Goal: Task Accomplishment & Management: Use online tool/utility

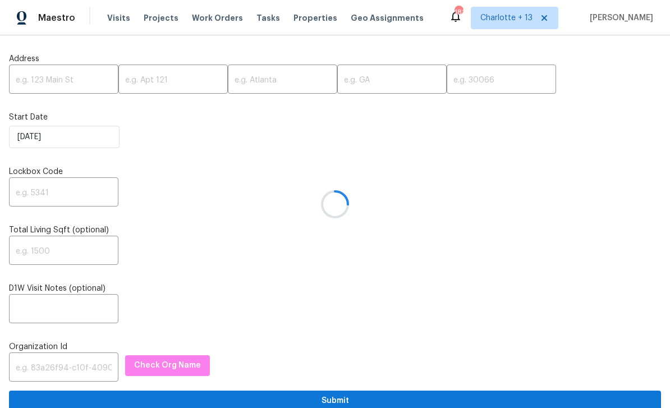
click at [40, 80] on div at bounding box center [335, 204] width 670 height 408
type input "[PERSON_NAME]"
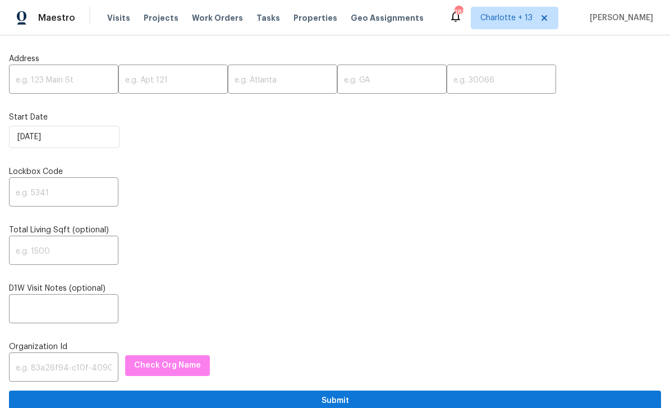
type input "[PERSON_NAME]"
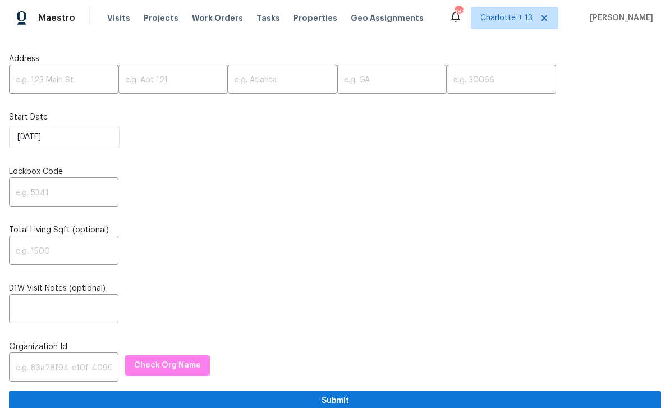
type input "[PERSON_NAME]"
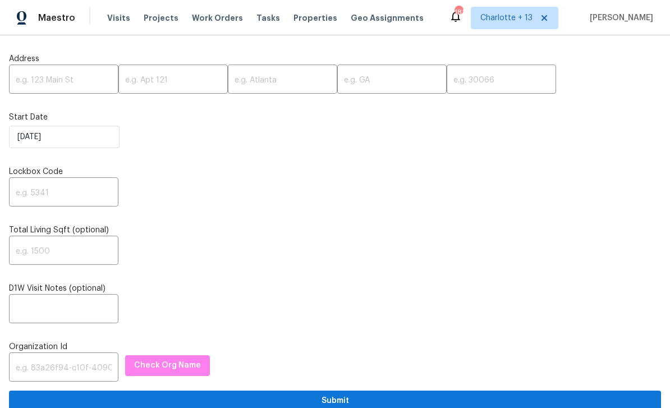
type input "[PERSON_NAME]"
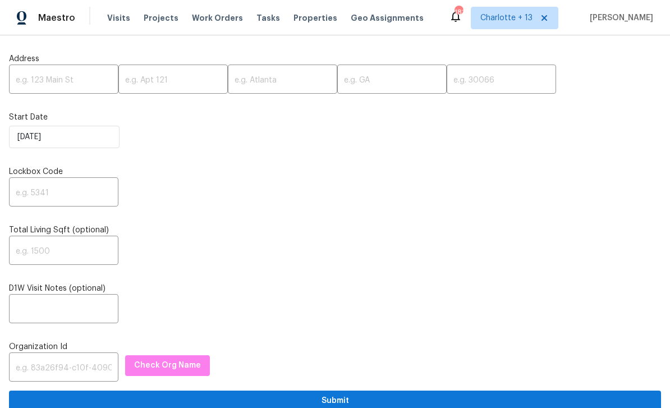
type input "[PERSON_NAME]"
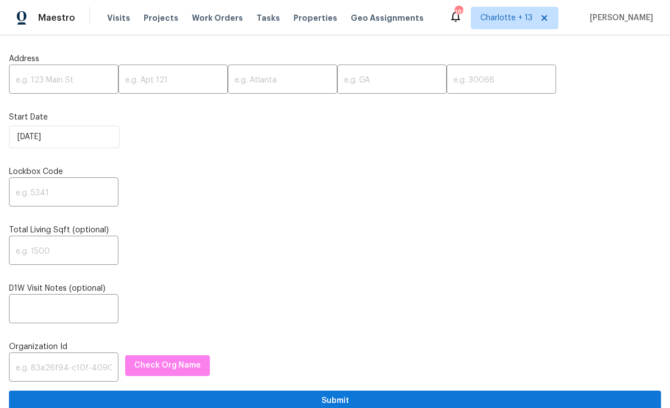
type input "[PERSON_NAME]"
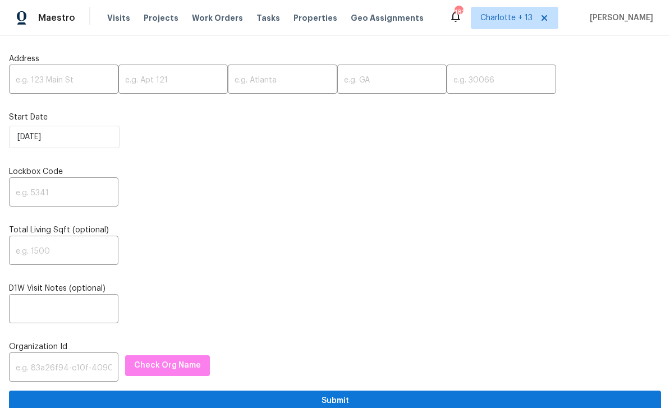
type input "[PERSON_NAME]"
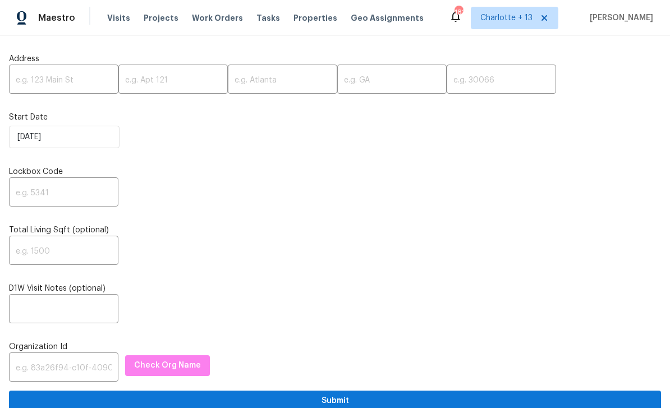
type input "[PERSON_NAME]"
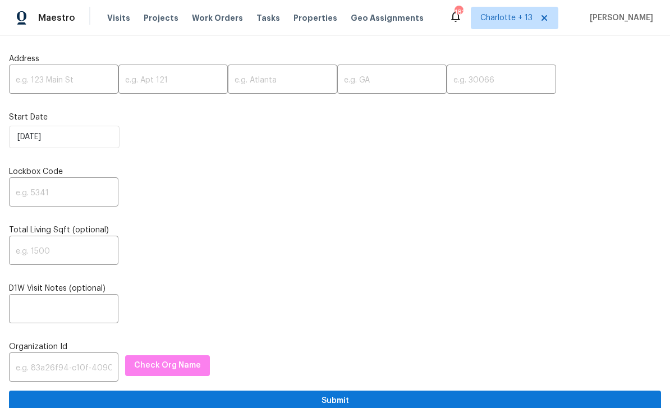
type input "[PERSON_NAME]"
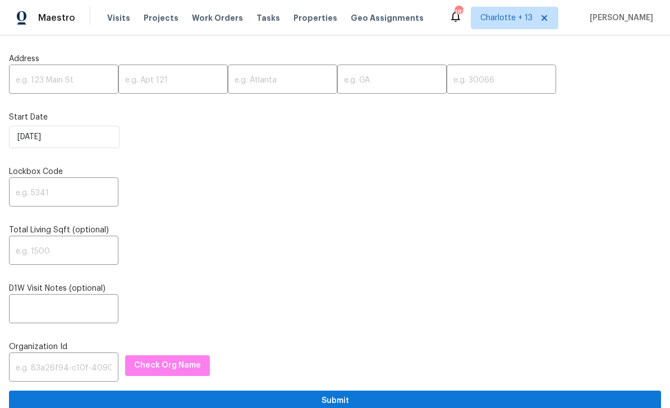
type input "[PERSON_NAME]"
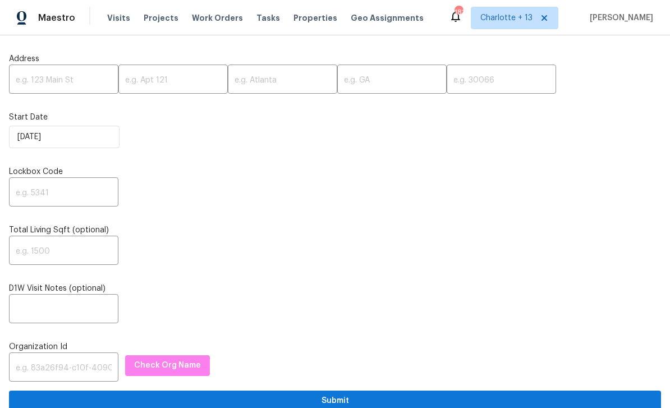
type input "[PERSON_NAME]"
click at [41, 78] on input "text" at bounding box center [63, 80] width 109 height 26
click at [39, 80] on input "text" at bounding box center [63, 80] width 109 height 26
paste input "Address: [STREET_ADDRESS][PERSON_NAME] Partner: IH Type of request: Prelist Ren…"
click at [52, 81] on input "Address: 934 Lehman St" at bounding box center [63, 80] width 109 height 26
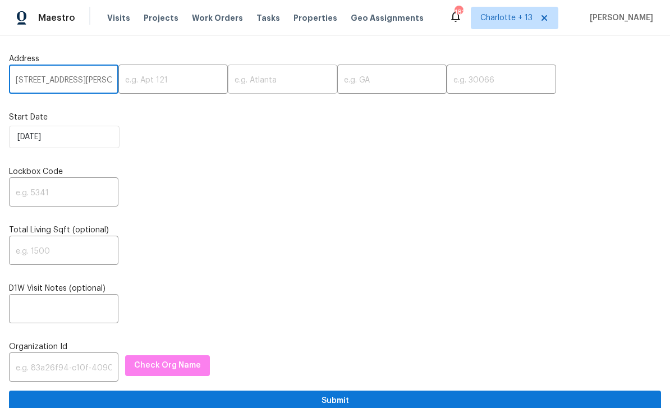
type input "[STREET_ADDRESS][PERSON_NAME]"
click at [245, 75] on input "text" at bounding box center [282, 80] width 109 height 26
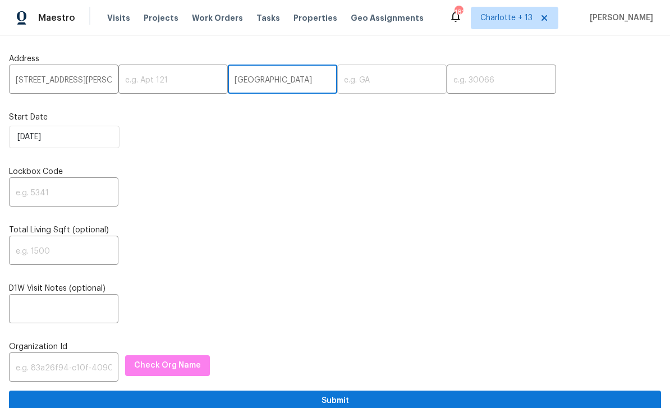
type input "[GEOGRAPHIC_DATA]"
click at [362, 81] on input "text" at bounding box center [391, 80] width 109 height 26
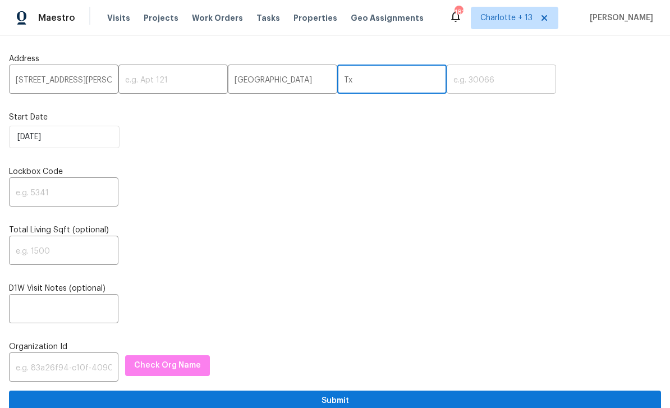
type input "Tx"
click at [489, 88] on input "text" at bounding box center [501, 80] width 109 height 26
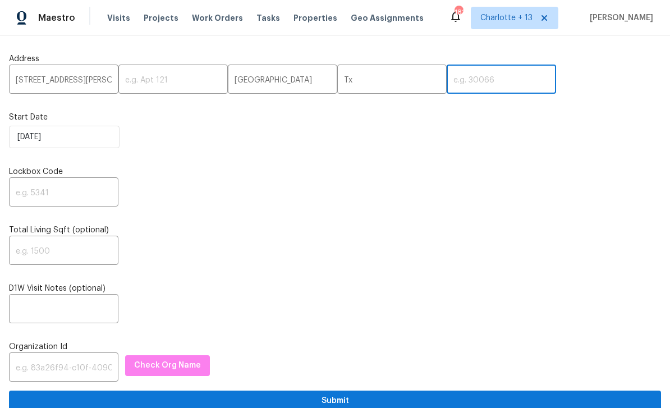
type input "C"
click at [185, 125] on div "Start Date 9/25/2025" at bounding box center [335, 130] width 652 height 36
click at [41, 81] on input "[STREET_ADDRESS][PERSON_NAME]" at bounding box center [63, 80] width 109 height 26
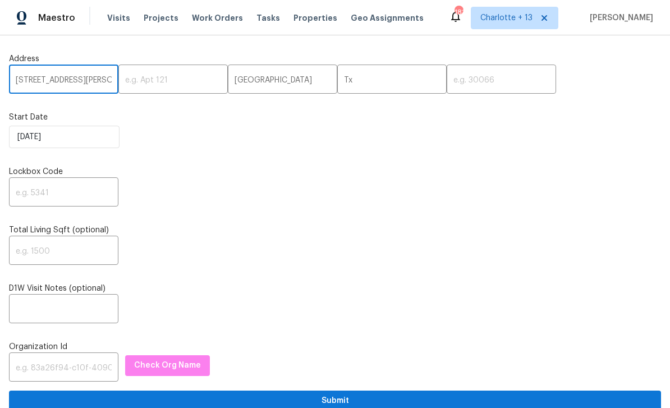
click at [41, 81] on input "[STREET_ADDRESS][PERSON_NAME]" at bounding box center [63, 80] width 109 height 26
click at [43, 79] on input "[STREET_ADDRESS][PERSON_NAME]" at bounding box center [63, 80] width 109 height 26
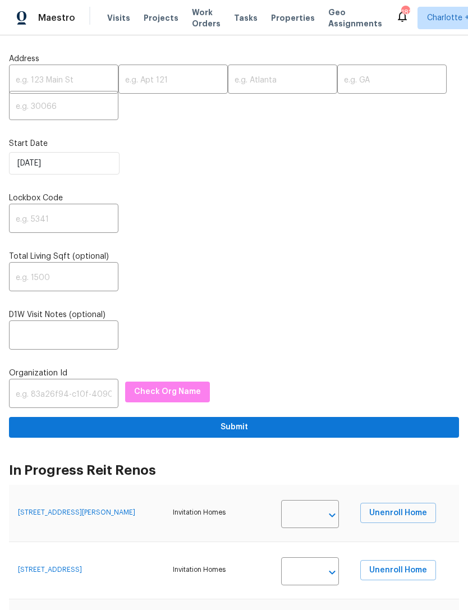
type input "[PERSON_NAME]"
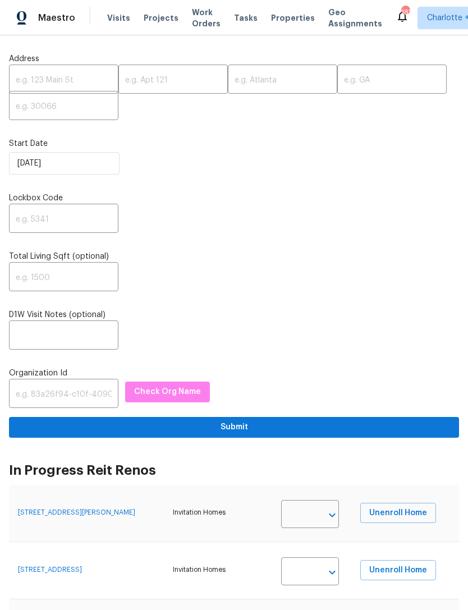
type input "[PERSON_NAME]"
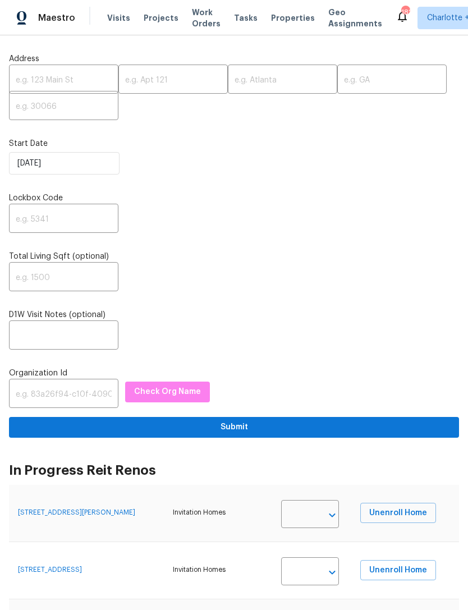
type input "[PERSON_NAME]"
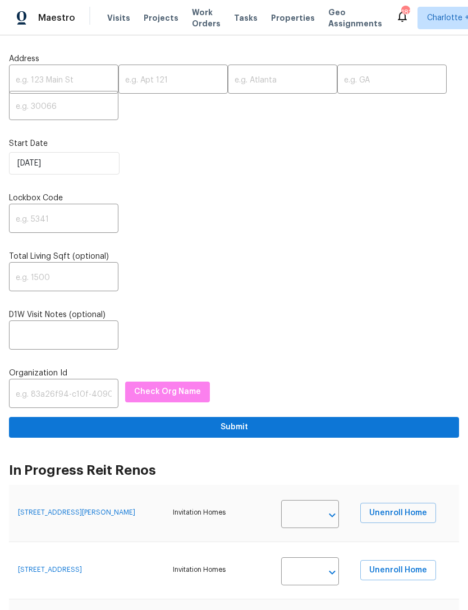
type input "[PERSON_NAME]"
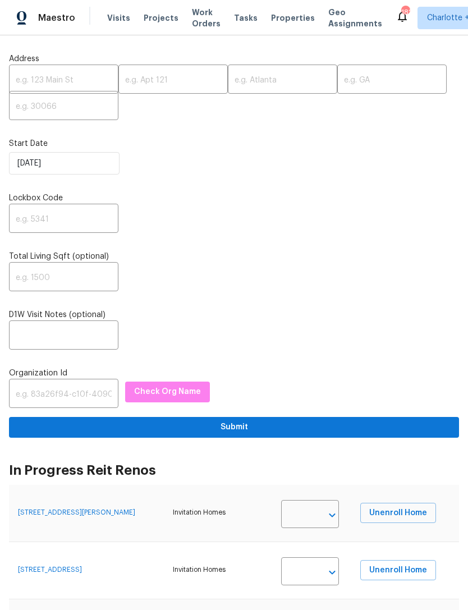
type input "[PERSON_NAME]"
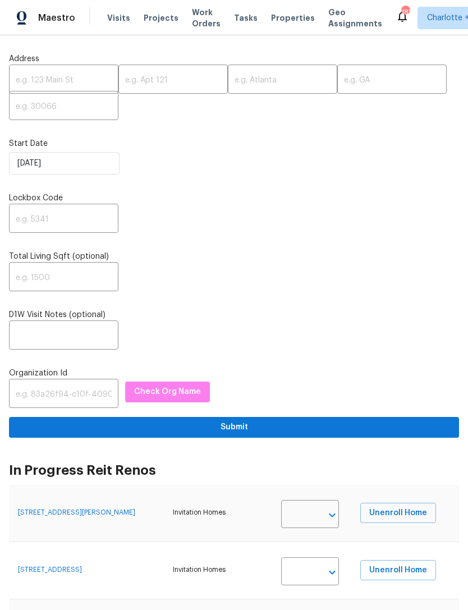
type input "[PERSON_NAME]"
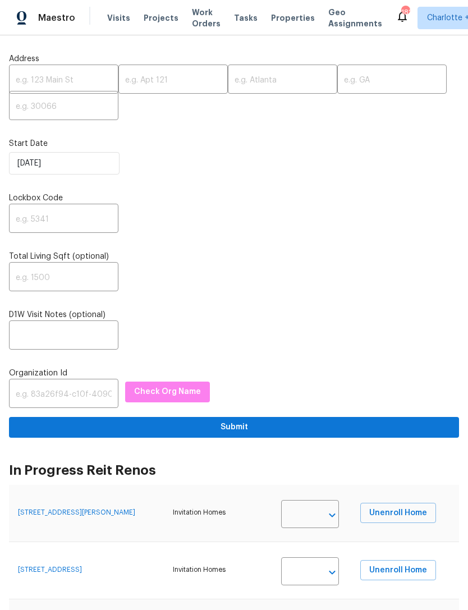
type input "[PERSON_NAME]"
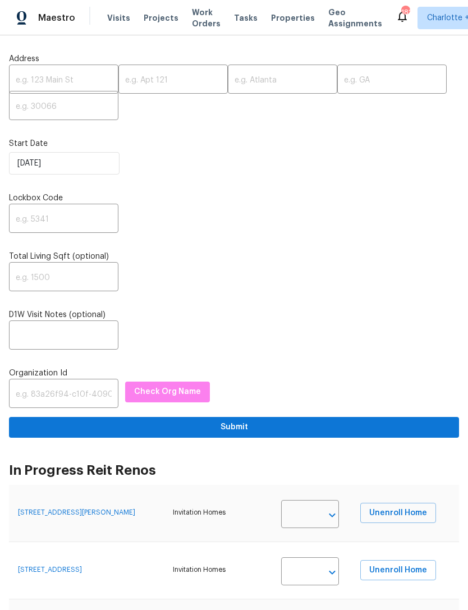
type input "[PERSON_NAME]"
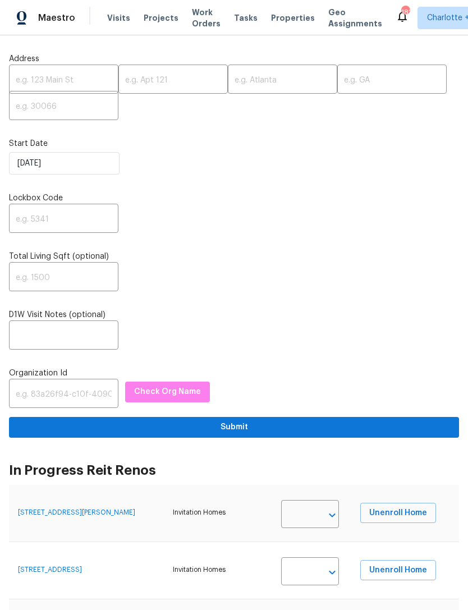
type input "[PERSON_NAME]"
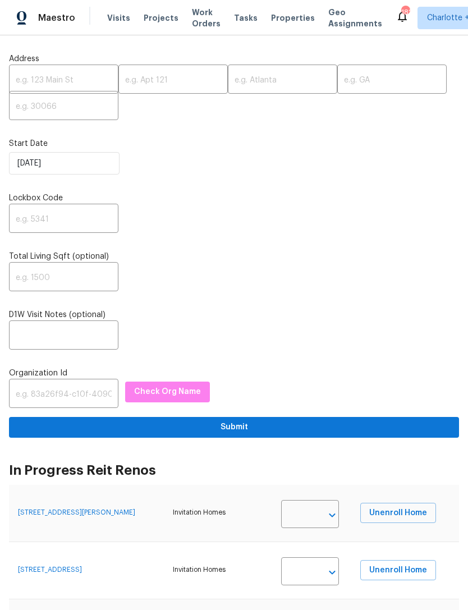
type input "[PERSON_NAME]"
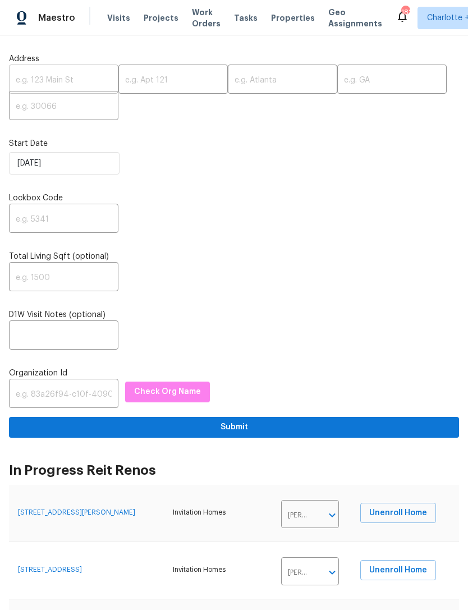
click at [43, 84] on input "text" at bounding box center [63, 80] width 109 height 26
click at [44, 88] on input "text" at bounding box center [63, 80] width 109 height 26
paste input "Address: [STREET_ADDRESS][PERSON_NAME] Partner: IH Type of request: Prelist Ren…"
click at [90, 80] on input "Address: [STREET_ADDRESS][PERSON_NAME]" at bounding box center [63, 80] width 109 height 26
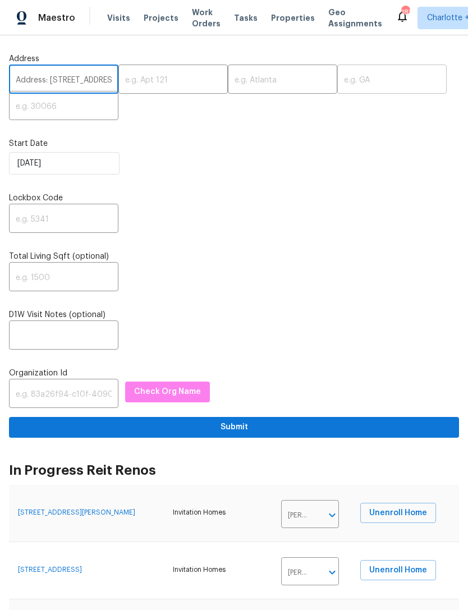
type input "Address: [STREET_ADDRESS][PERSON_NAME]"
click at [347, 72] on input "text" at bounding box center [391, 80] width 109 height 26
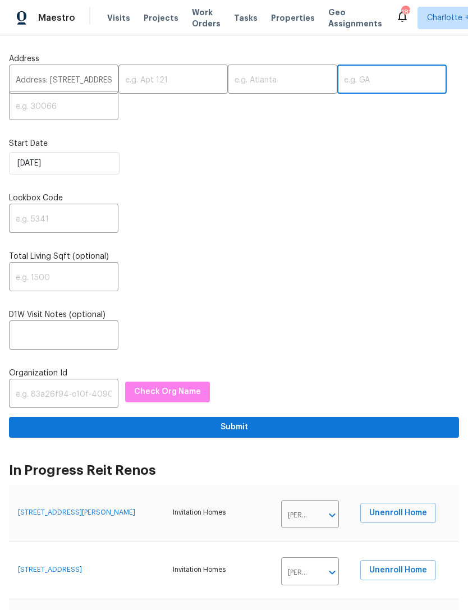
click at [343, 77] on input "text" at bounding box center [391, 80] width 109 height 26
paste input "77018"
type input "77018"
click at [87, 85] on input "Address: [STREET_ADDRESS][PERSON_NAME]" at bounding box center [63, 80] width 109 height 26
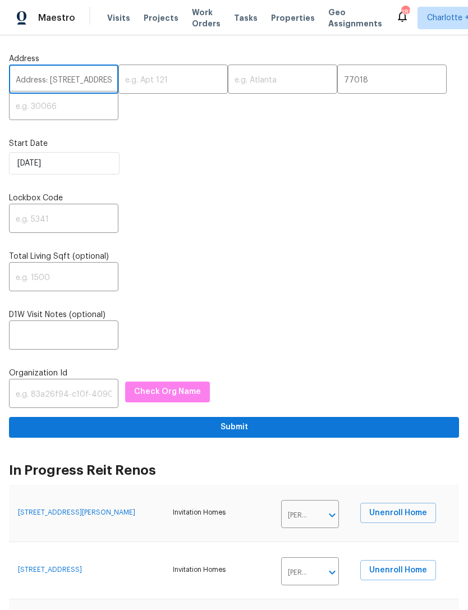
click at [49, 86] on input "Address: [STREET_ADDRESS][PERSON_NAME]" at bounding box center [63, 80] width 109 height 26
click at [50, 88] on input "Address: [STREET_ADDRESS][PERSON_NAME]" at bounding box center [63, 80] width 109 height 26
click at [50, 80] on input "Address: [STREET_ADDRESS][PERSON_NAME]" at bounding box center [63, 80] width 109 height 26
click at [89, 81] on input "[STREET_ADDRESS][PERSON_NAME]" at bounding box center [63, 80] width 109 height 26
click at [89, 82] on input "[STREET_ADDRESS][PERSON_NAME]" at bounding box center [63, 80] width 109 height 26
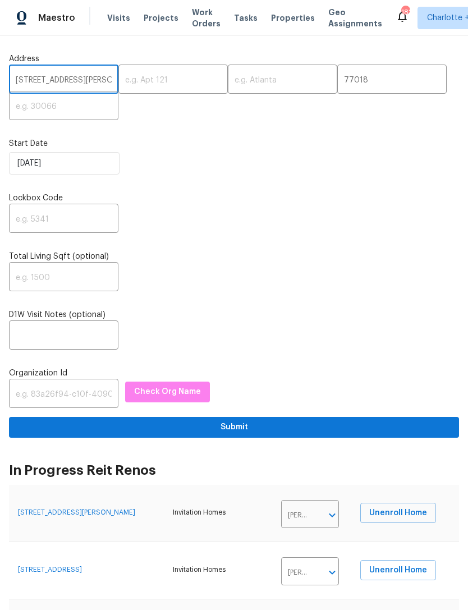
click at [88, 81] on input "[STREET_ADDRESS][PERSON_NAME]" at bounding box center [63, 80] width 109 height 26
type input "[STREET_ADDRESS][PERSON_NAME]"
click at [242, 81] on input "text" at bounding box center [282, 80] width 109 height 26
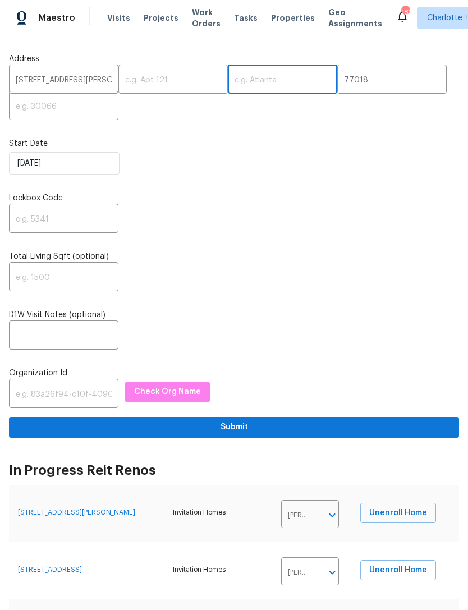
click at [253, 81] on input "text" at bounding box center [282, 80] width 109 height 26
paste input "[GEOGRAPHIC_DATA]"
type input "[GEOGRAPHIC_DATA]"
click at [343, 83] on input "77018" at bounding box center [391, 80] width 109 height 26
click at [343, 82] on input "77018" at bounding box center [391, 80] width 109 height 26
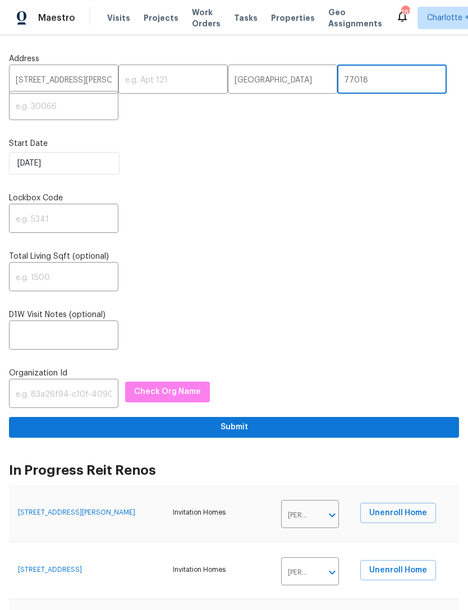
click at [338, 77] on input "77018" at bounding box center [391, 80] width 109 height 26
click at [48, 117] on input "text" at bounding box center [63, 107] width 109 height 26
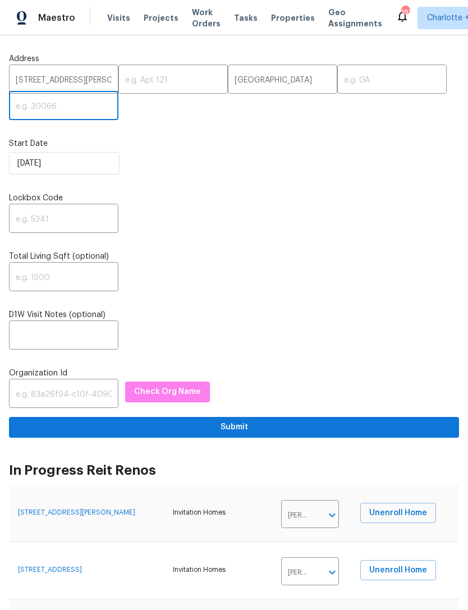
click at [39, 114] on input "text" at bounding box center [63, 107] width 109 height 26
paste input "77018"
type input "77018"
click at [102, 80] on input "[STREET_ADDRESS][PERSON_NAME]" at bounding box center [63, 80] width 109 height 26
click at [83, 82] on input "[STREET_ADDRESS][PERSON_NAME]" at bounding box center [63, 80] width 109 height 26
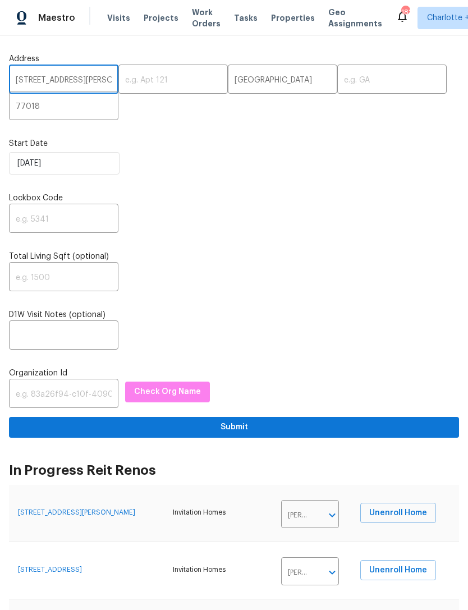
click at [83, 82] on input "[STREET_ADDRESS][PERSON_NAME]" at bounding box center [63, 80] width 109 height 26
type input "[STREET_ADDRESS][PERSON_NAME],"
click at [347, 81] on input "text" at bounding box center [391, 80] width 109 height 26
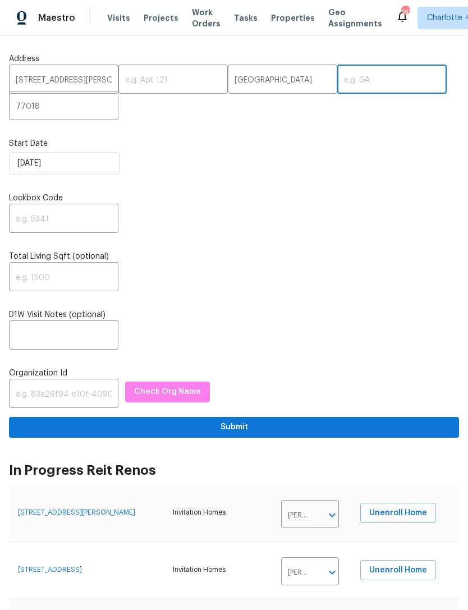
click at [356, 79] on input "text" at bounding box center [391, 80] width 109 height 26
paste input "[GEOGRAPHIC_DATA]"
type input "[GEOGRAPHIC_DATA]"
click at [86, 84] on input "[STREET_ADDRESS][PERSON_NAME]," at bounding box center [63, 80] width 109 height 26
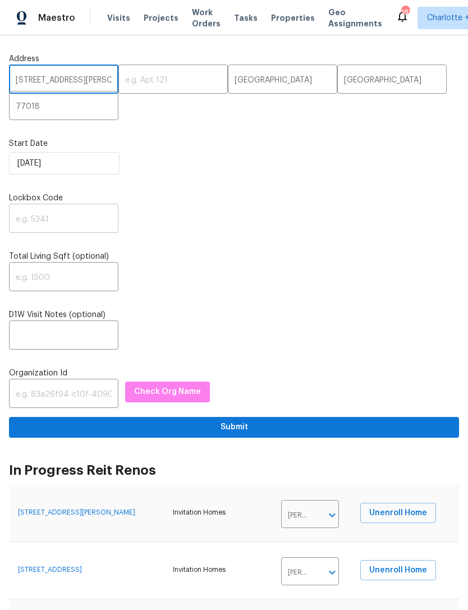
type input "[STREET_ADDRESS][PERSON_NAME]"
click at [41, 227] on input "text" at bounding box center [63, 219] width 109 height 26
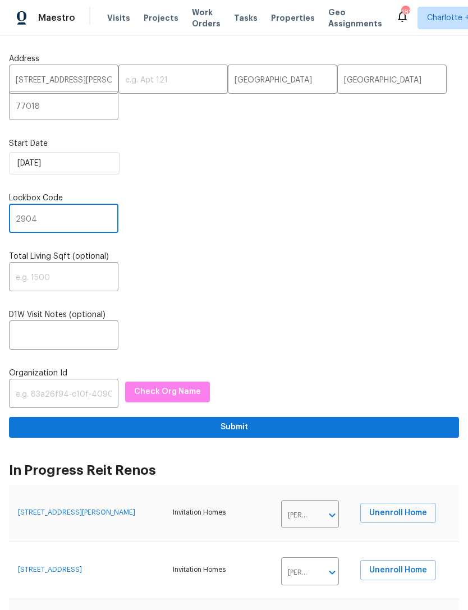
type input "2904"
click at [433, 327] on div "D1W Visit Notes (optional) ​" at bounding box center [234, 329] width 450 height 40
click at [44, 404] on input "text" at bounding box center [63, 394] width 109 height 26
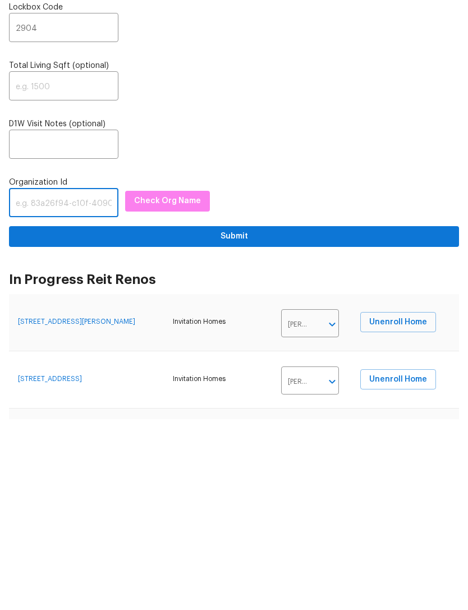
click at [49, 381] on input "text" at bounding box center [63, 394] width 109 height 26
paste input "1349d153-b359-4f9b-b4dd-758ff939cc37"
type input "1349d153-b359-4f9b-b4dd-758ff939cc37"
click at [159, 385] on span "Check Org Name" at bounding box center [167, 392] width 67 height 14
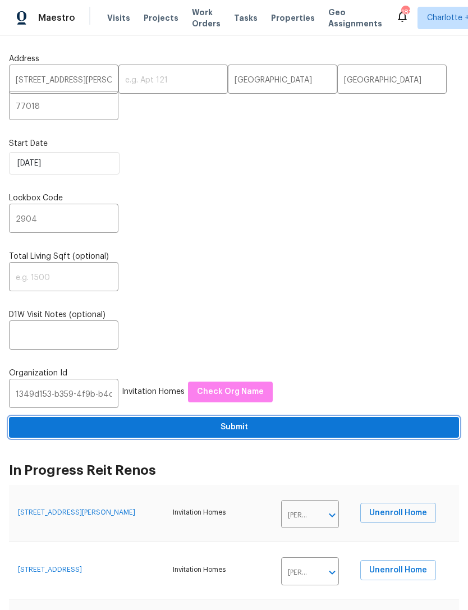
click at [104, 420] on span "Submit" at bounding box center [234, 427] width 432 height 14
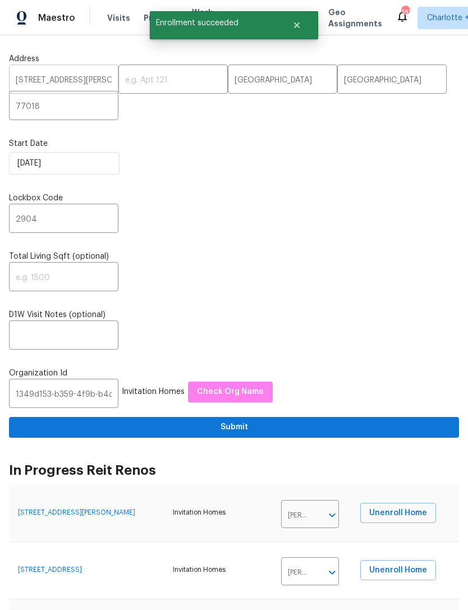
click at [43, 67] on input "[STREET_ADDRESS][PERSON_NAME]" at bounding box center [63, 80] width 109 height 26
click at [38, 67] on input "[STREET_ADDRESS][PERSON_NAME]" at bounding box center [63, 80] width 109 height 26
click at [37, 67] on input "[STREET_ADDRESS][PERSON_NAME]" at bounding box center [63, 80] width 109 height 26
click at [52, 67] on input "[STREET_ADDRESS][PERSON_NAME]" at bounding box center [63, 80] width 109 height 26
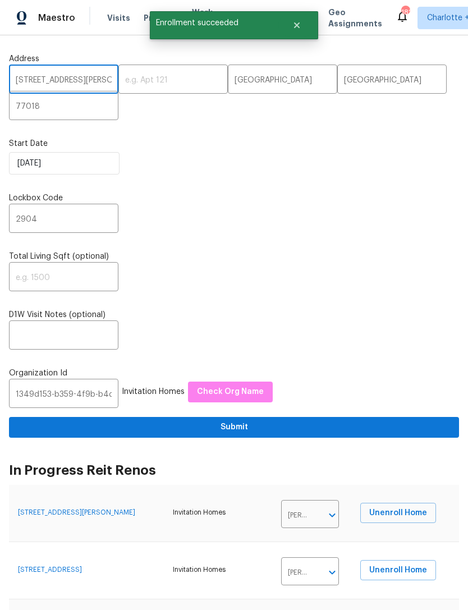
click at [50, 67] on input "[STREET_ADDRESS][PERSON_NAME]" at bounding box center [63, 80] width 109 height 26
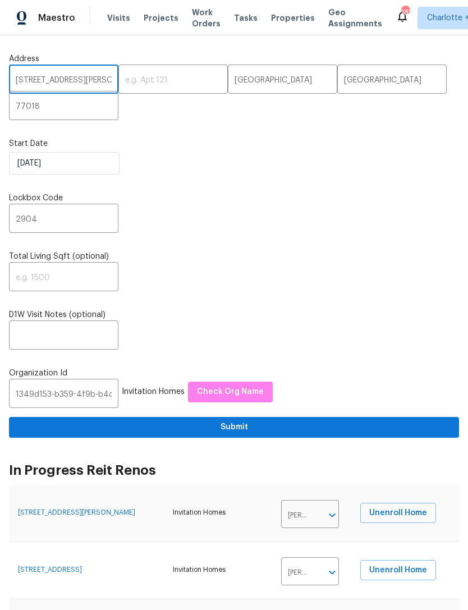
scroll to position [0, 0]
click at [113, 19] on span "Visits" at bounding box center [118, 17] width 23 height 11
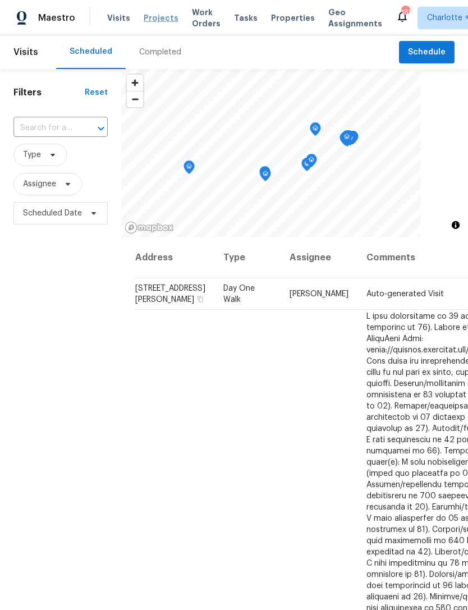
click at [154, 21] on span "Projects" at bounding box center [161, 17] width 35 height 11
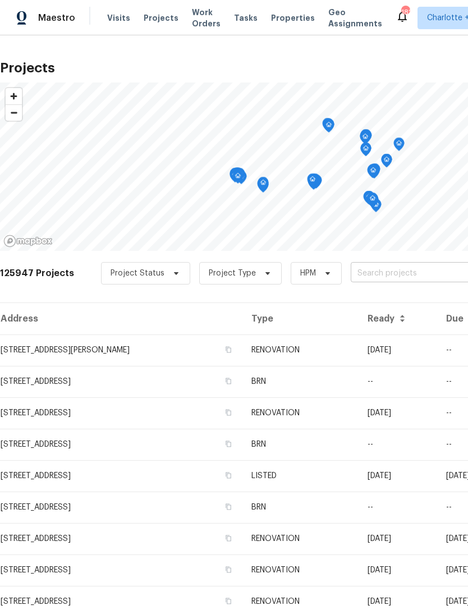
click at [389, 272] on input "text" at bounding box center [415, 273] width 128 height 17
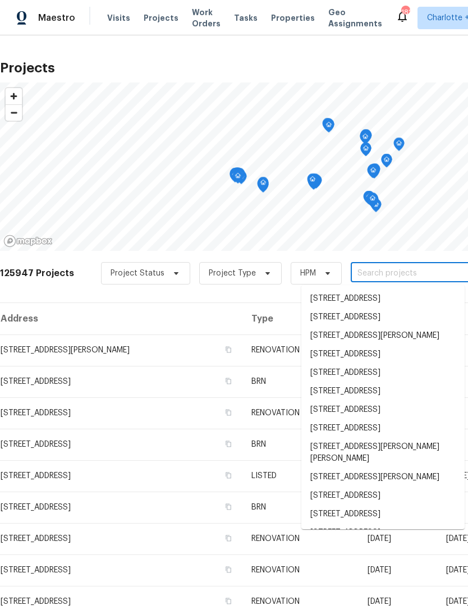
click at [398, 271] on input "text" at bounding box center [415, 273] width 128 height 17
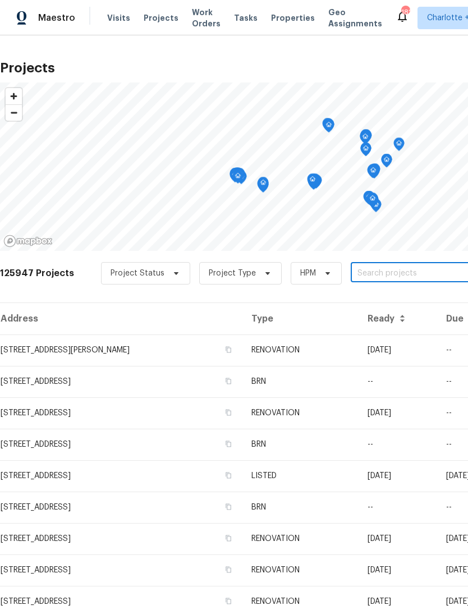
paste input "[STREET_ADDRESS][PERSON_NAME]"
type input "[STREET_ADDRESS][PERSON_NAME]"
click at [433, 16] on span "Charlotte + 13" at bounding box center [453, 17] width 52 height 11
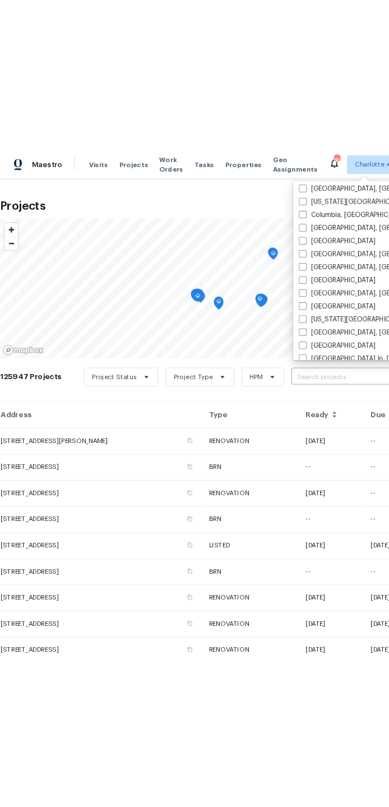
scroll to position [430, 0]
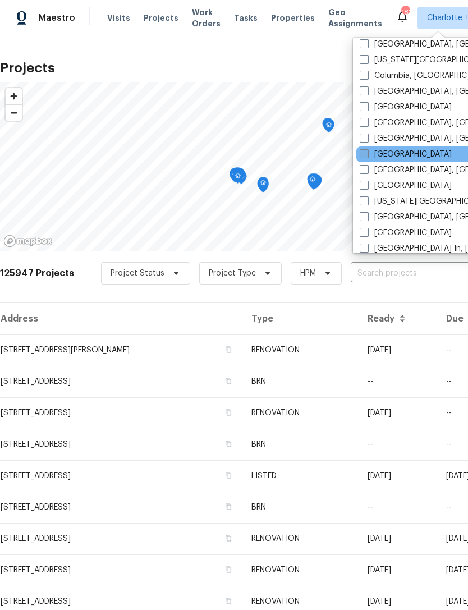
click at [371, 157] on label "[GEOGRAPHIC_DATA]" at bounding box center [406, 154] width 92 height 11
click at [367, 156] on input "[GEOGRAPHIC_DATA]" at bounding box center [363, 152] width 7 height 7
checkbox input "true"
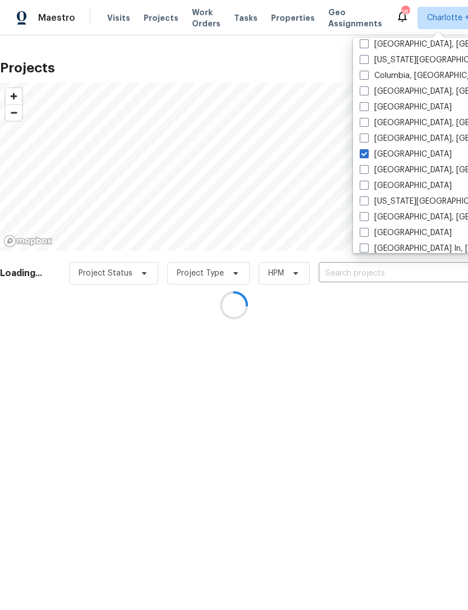
click at [390, 278] on div at bounding box center [234, 305] width 468 height 610
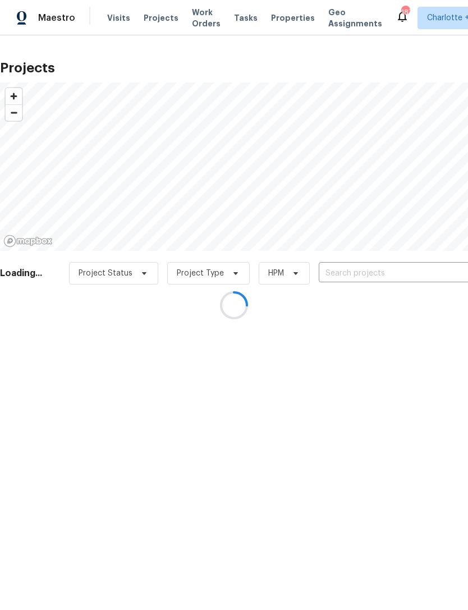
click at [398, 277] on div at bounding box center [234, 305] width 468 height 610
click at [338, 272] on div at bounding box center [234, 305] width 468 height 610
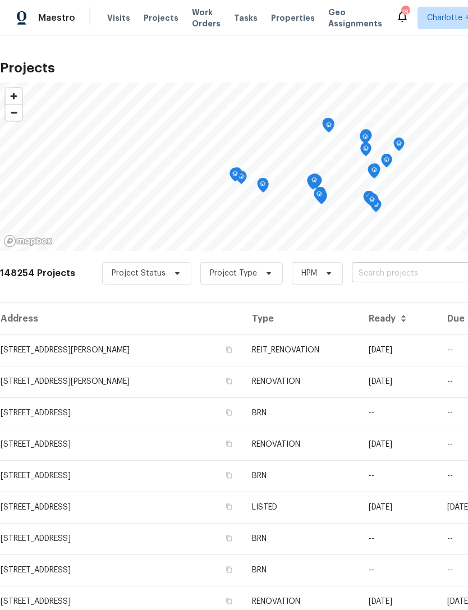
click at [352, 268] on input "text" at bounding box center [416, 273] width 128 height 17
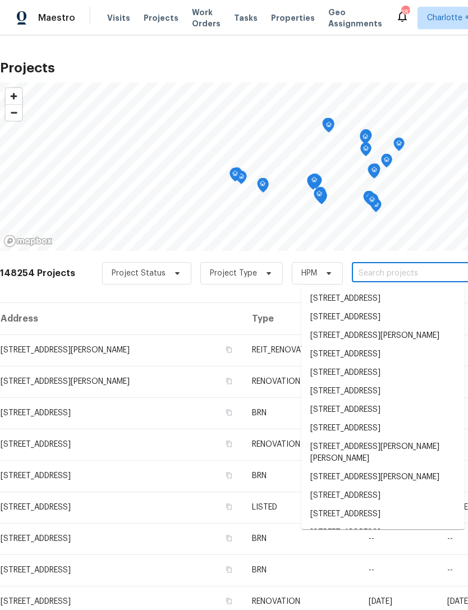
click at [365, 277] on input "text" at bounding box center [416, 273] width 128 height 17
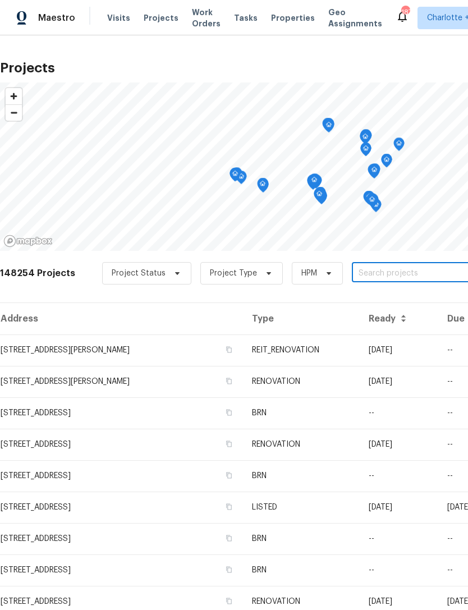
paste input "[STREET_ADDRESS][PERSON_NAME]"
type input "[STREET_ADDRESS][PERSON_NAME]"
click at [380, 301] on li "[STREET_ADDRESS][PERSON_NAME]" at bounding box center [382, 298] width 163 height 19
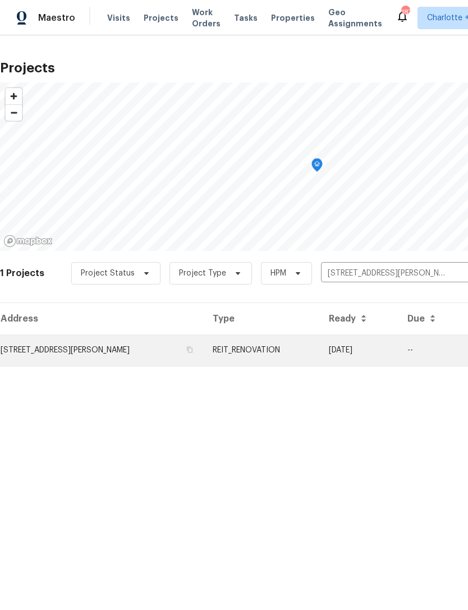
click at [51, 354] on td "[STREET_ADDRESS][PERSON_NAME]" at bounding box center [102, 349] width 204 height 31
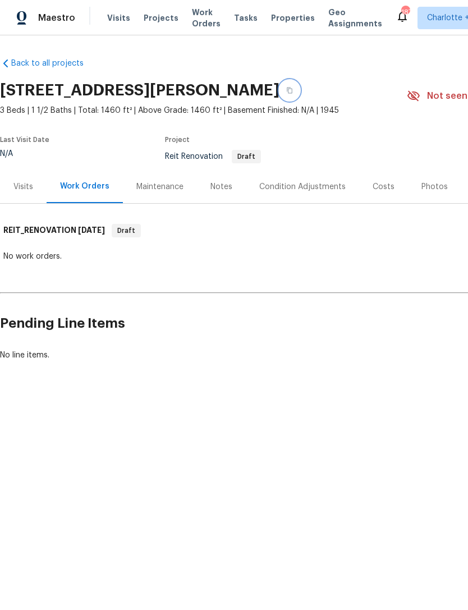
click at [287, 92] on icon "button" at bounding box center [290, 91] width 6 height 6
